Goal: Browse casually: Explore the website without a specific task or goal

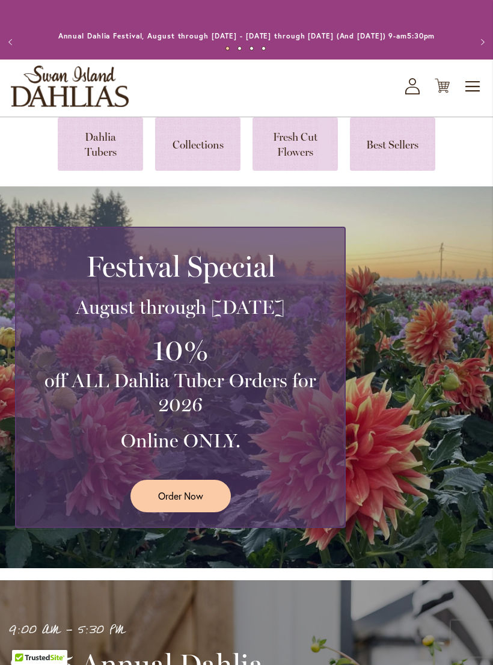
click at [96, 149] on link at bounding box center [100, 143] width 85 height 53
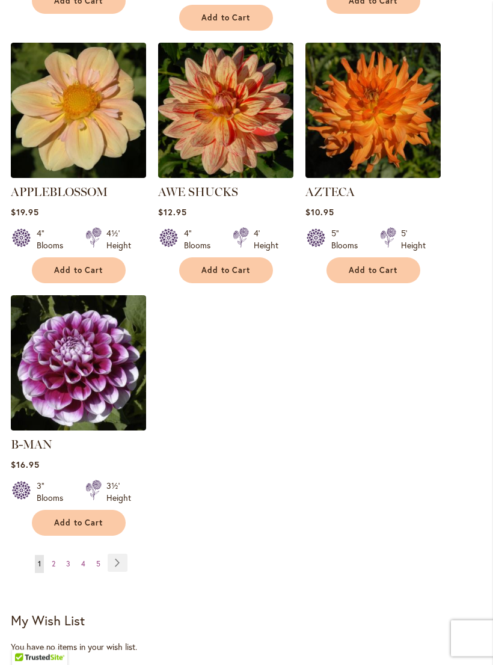
scroll to position [1475, 0]
click at [117, 564] on link "Page Next" at bounding box center [118, 563] width 20 height 18
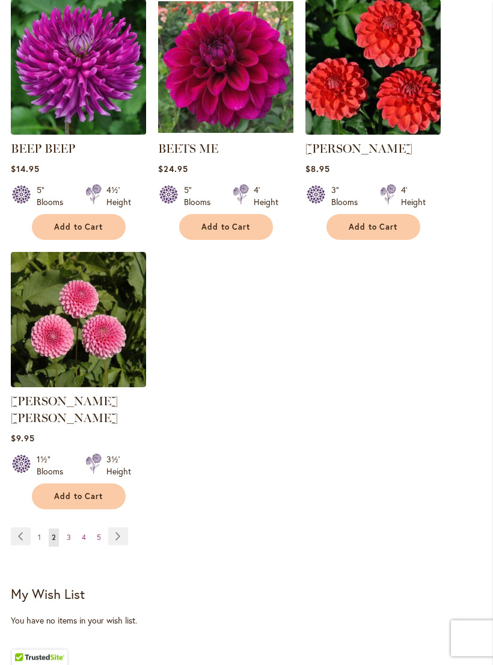
scroll to position [1561, 0]
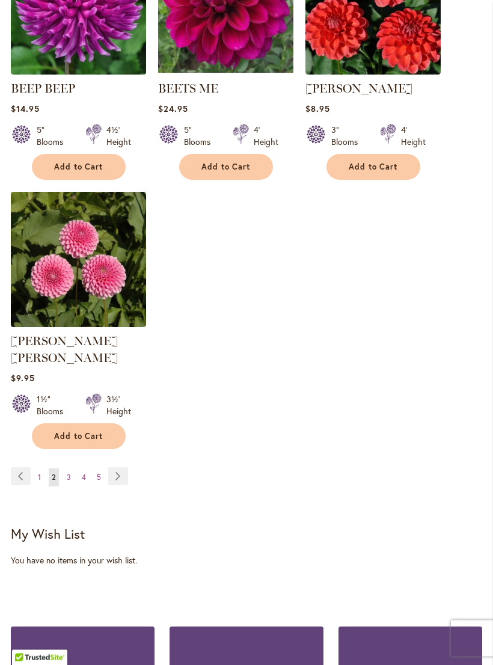
click at [115, 473] on link "Page Next" at bounding box center [118, 477] width 20 height 18
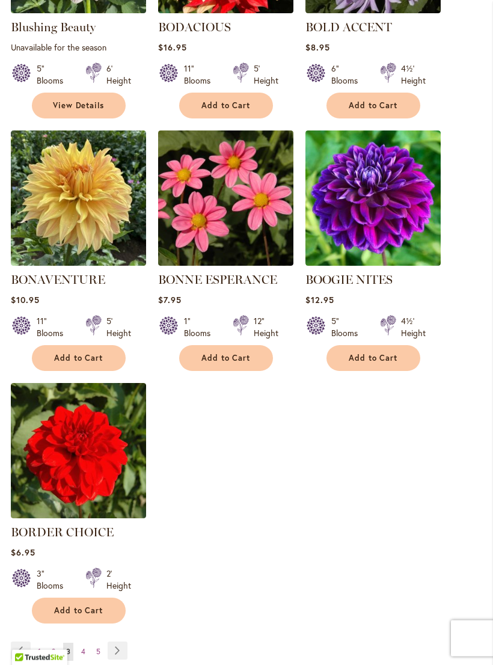
scroll to position [1378, 0]
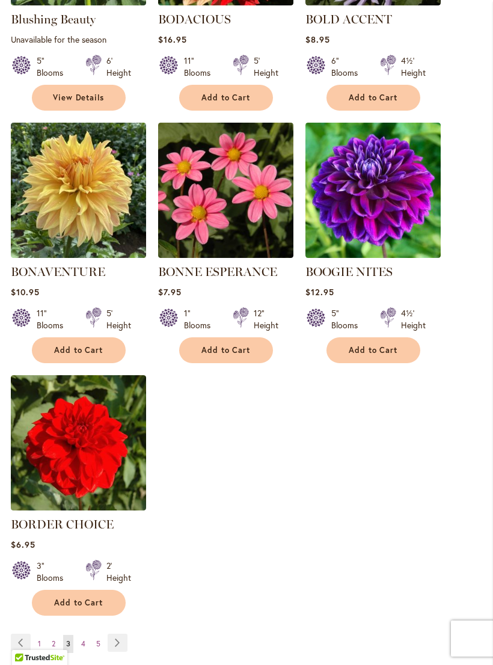
click at [119, 652] on link "Page Next" at bounding box center [118, 643] width 20 height 18
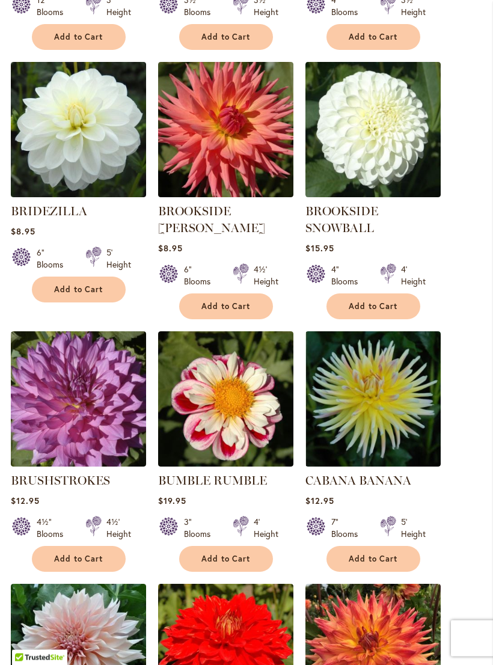
scroll to position [682, 0]
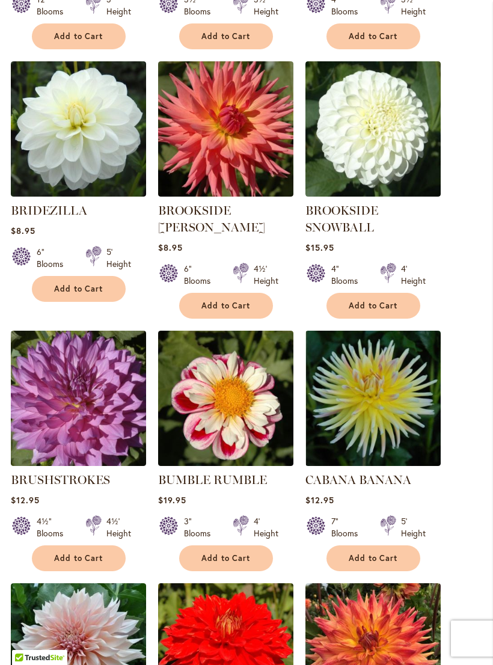
click at [331, 585] on ol "BRANDON MICHAEL Rating: 90% 2 Reviews $22.95 12" Blooms 3' Height" at bounding box center [246, 577] width 471 height 1536
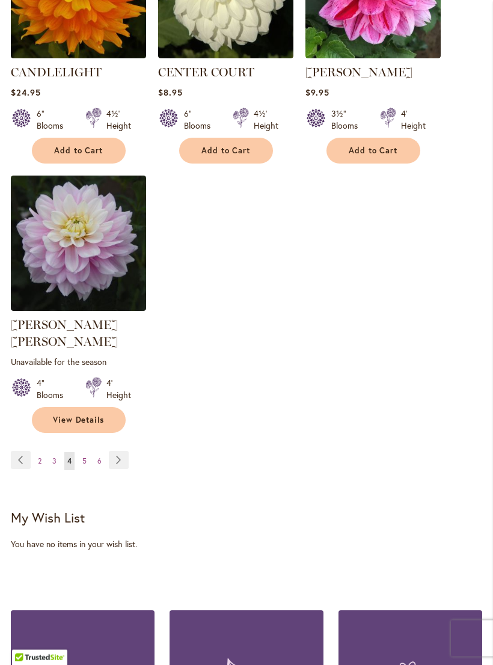
scroll to position [1600, 0]
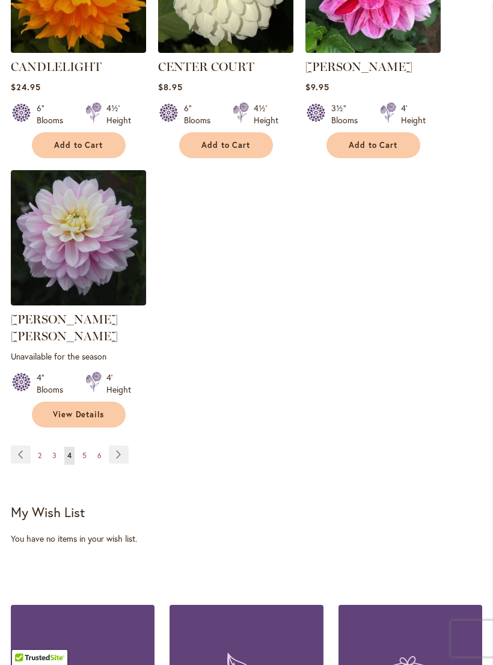
click at [126, 448] on link "Page Next" at bounding box center [119, 454] width 20 height 18
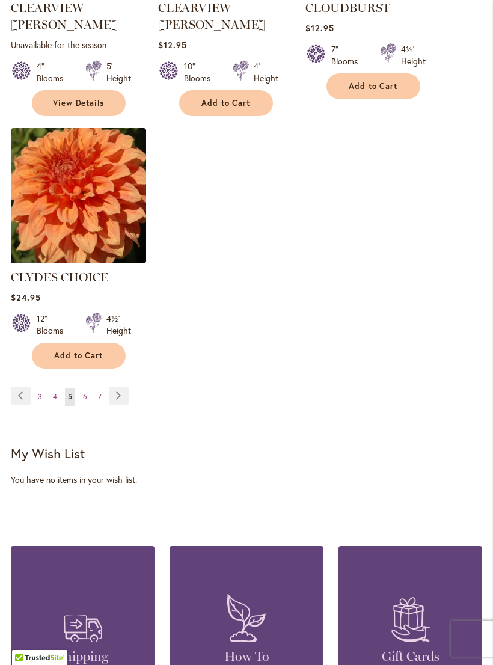
scroll to position [1679, 0]
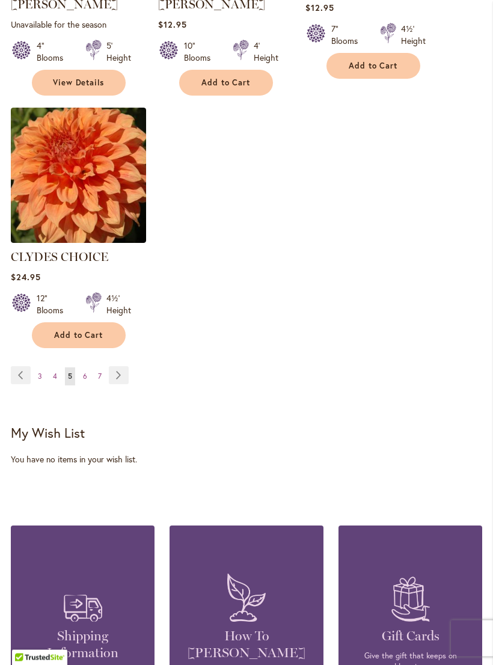
click at [120, 367] on link "Page Next" at bounding box center [119, 376] width 20 height 18
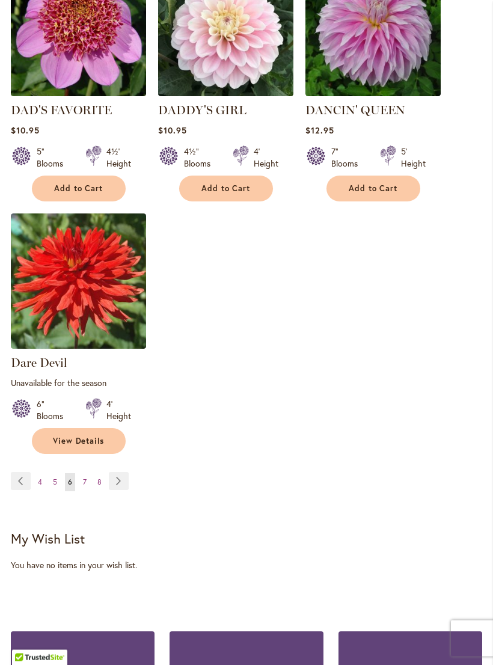
scroll to position [1586, 0]
click at [128, 472] on link "Page Next" at bounding box center [119, 481] width 20 height 18
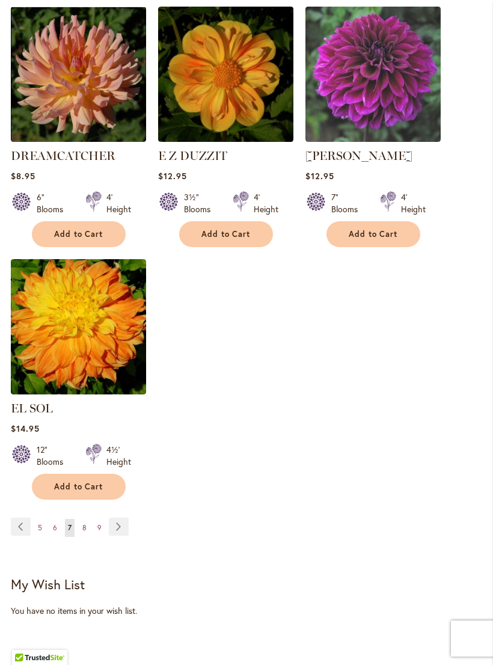
scroll to position [1514, 0]
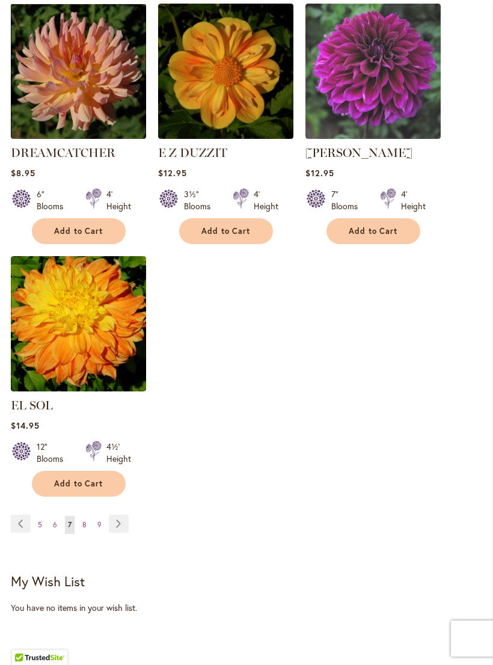
click at [118, 523] on link "Page Next" at bounding box center [119, 524] width 20 height 18
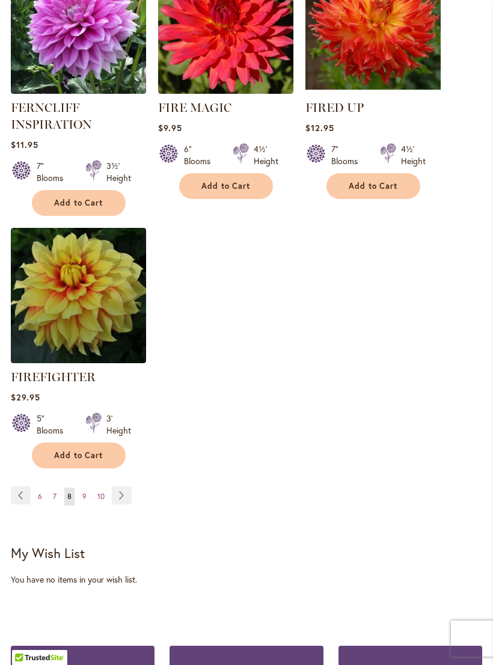
scroll to position [1613, 0]
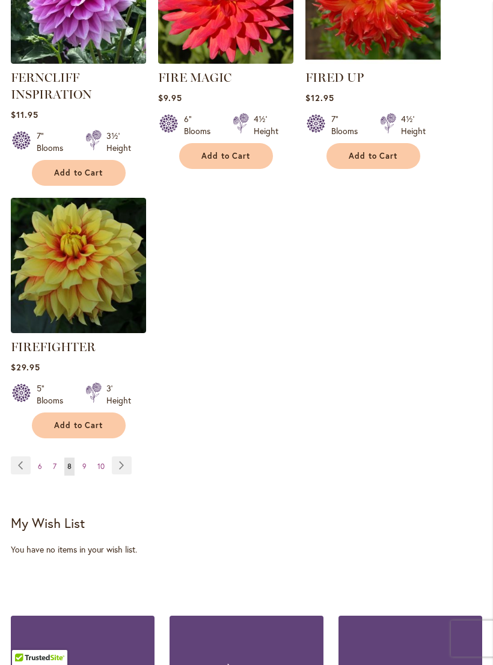
click at [121, 474] on link "Page Next" at bounding box center [122, 465] width 20 height 18
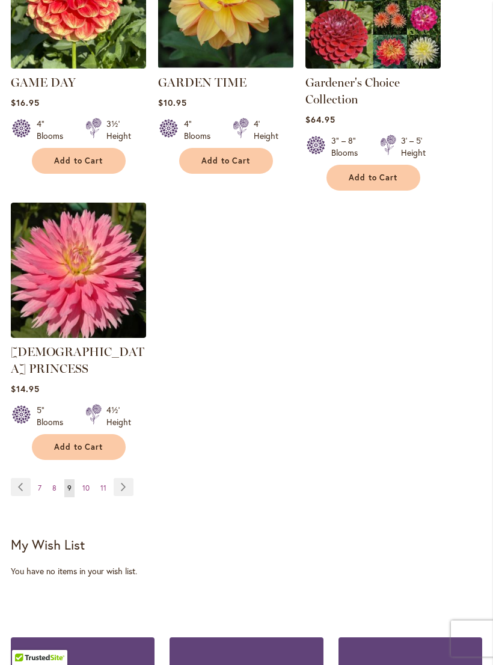
scroll to position [1621, 0]
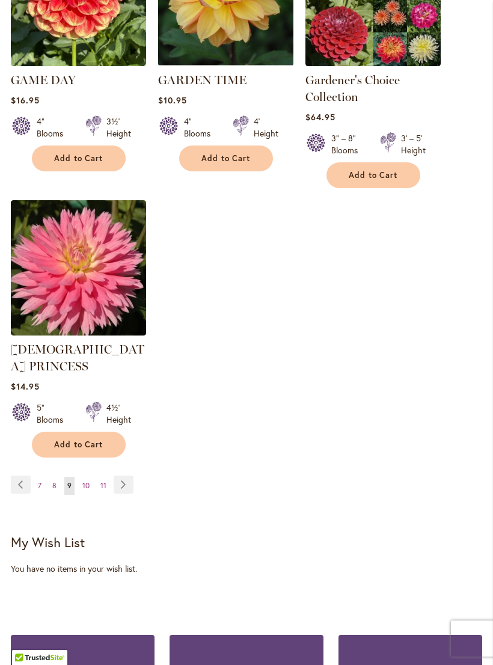
click at [129, 475] on link "Page Next" at bounding box center [124, 484] width 20 height 18
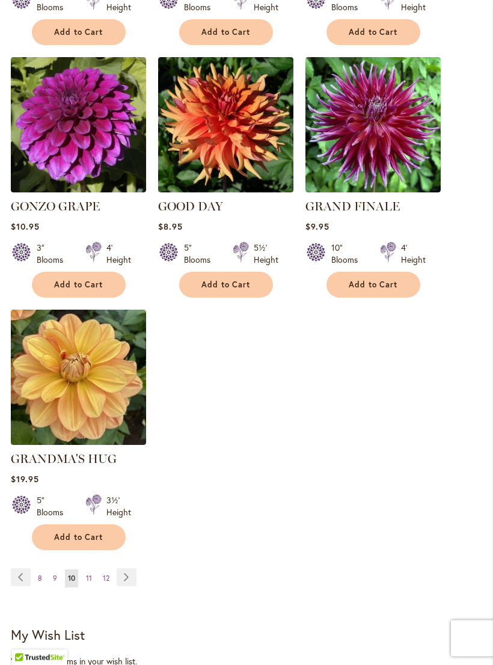
scroll to position [1461, 0]
click at [134, 570] on link "Page Next" at bounding box center [127, 577] width 20 height 18
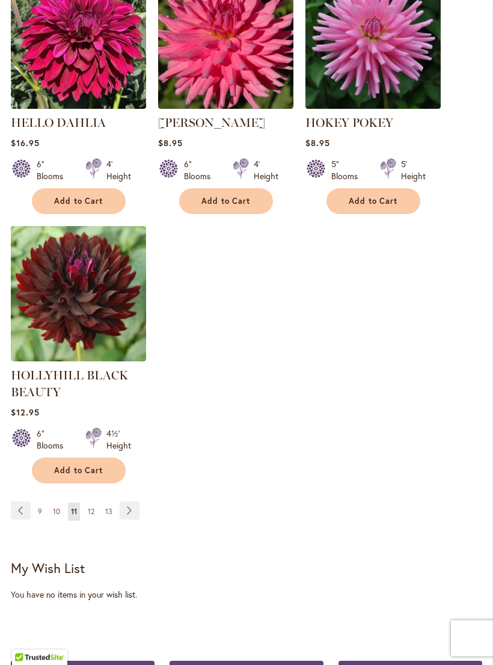
scroll to position [1578, 0]
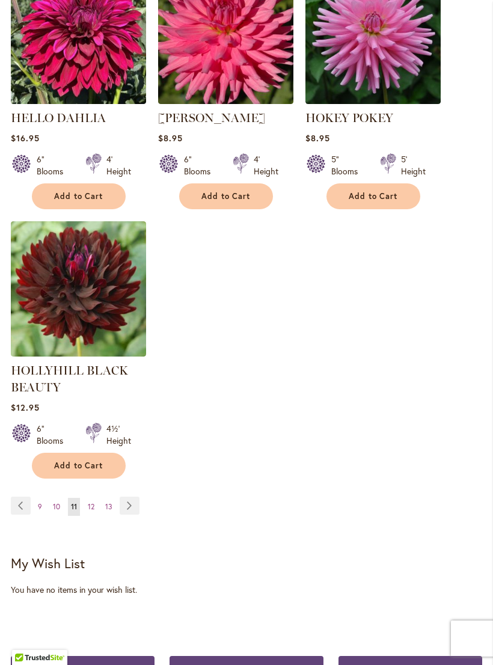
click at [132, 515] on link "Page Next" at bounding box center [130, 506] width 20 height 18
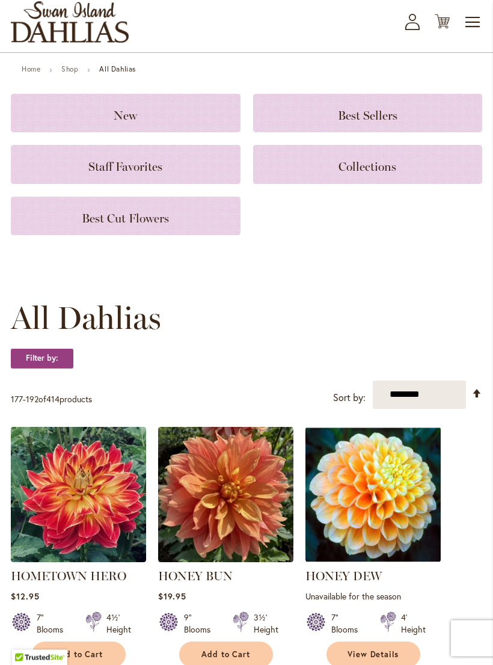
scroll to position [64, 0]
click at [430, 336] on h1 "All Dahlias" at bounding box center [246, 318] width 471 height 36
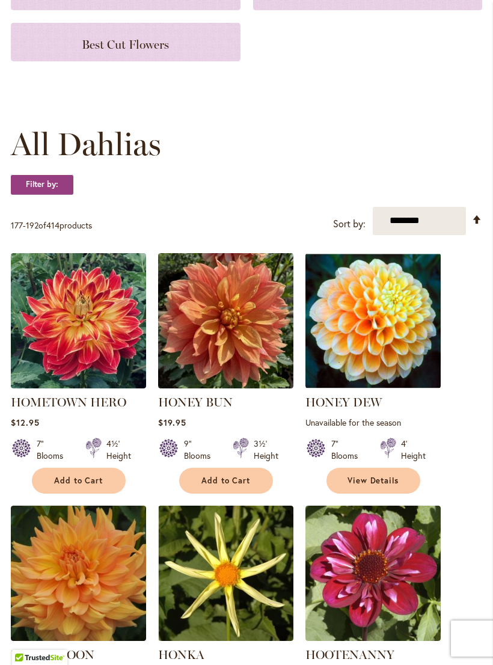
scroll to position [257, 0]
